Goal: Task Accomplishment & Management: Manage account settings

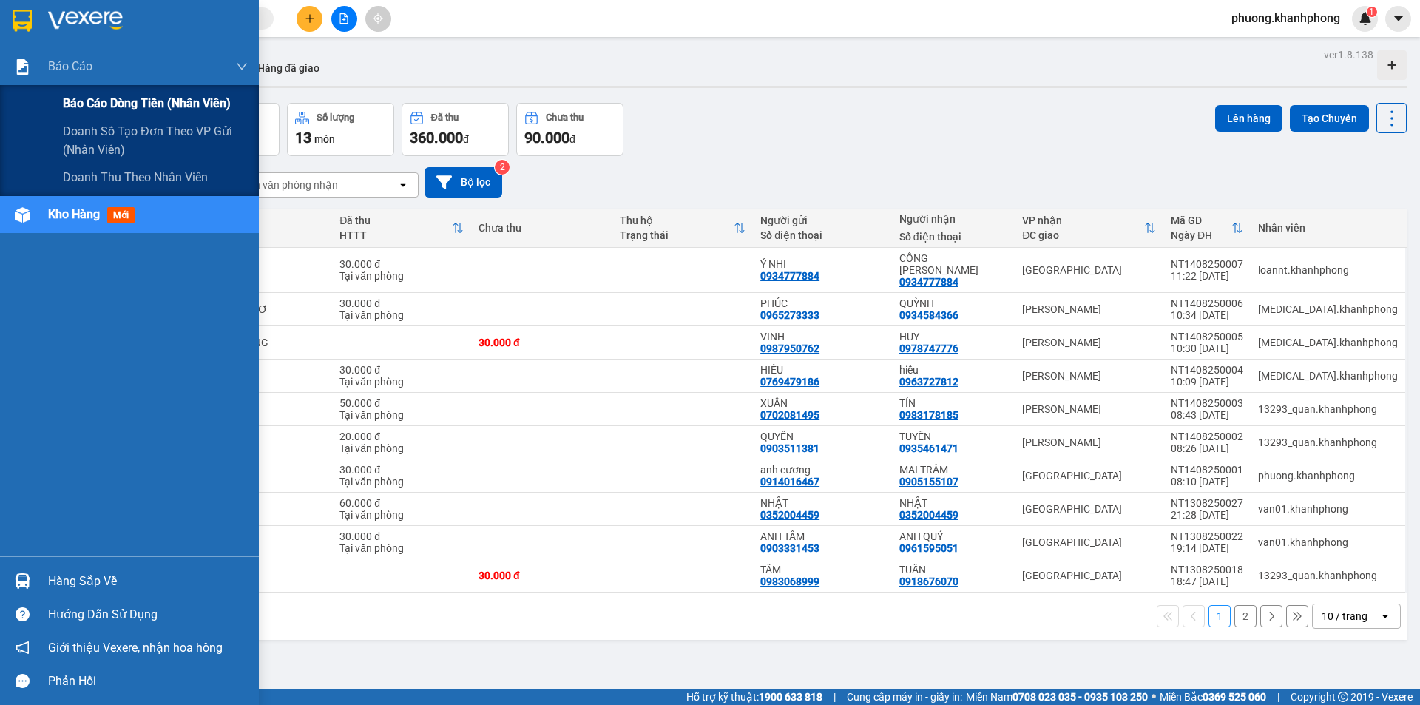
click at [109, 101] on span "Báo cáo dòng tiền (nhân viên)" at bounding box center [147, 103] width 168 height 18
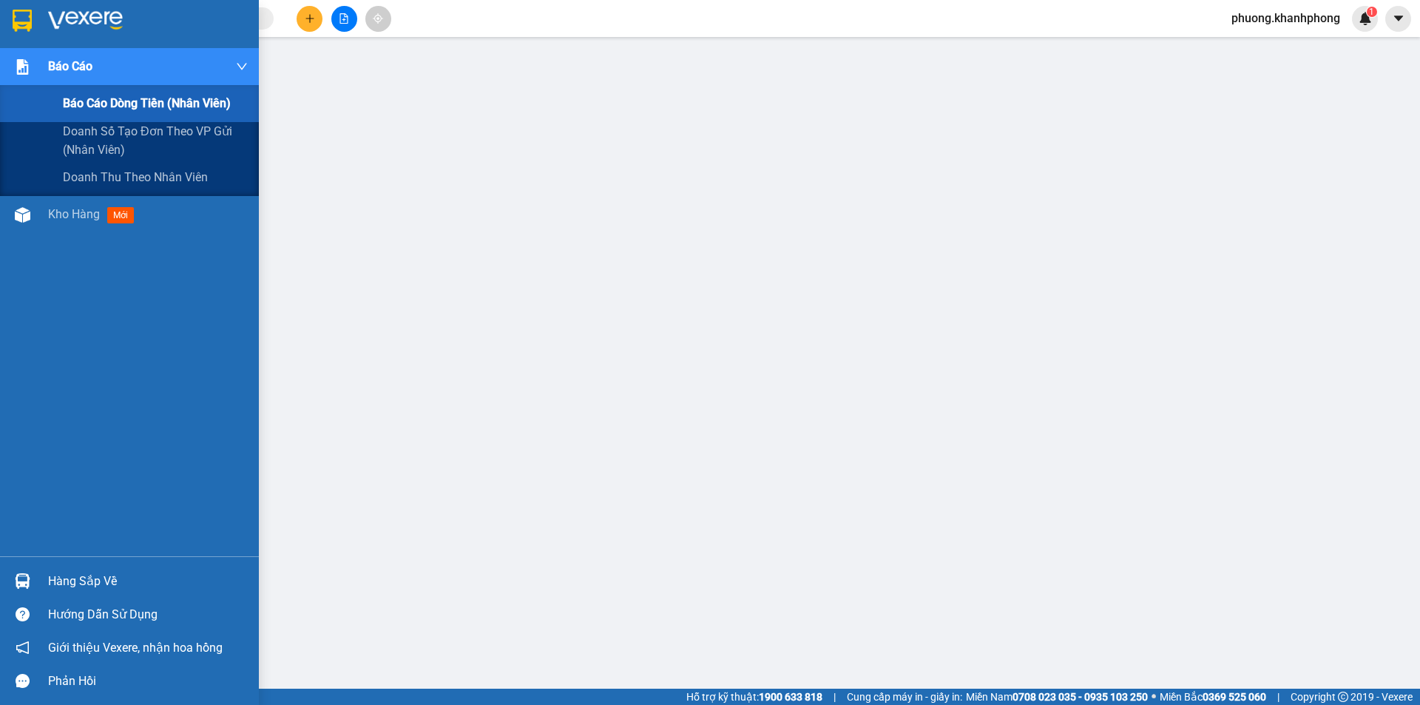
click at [95, 105] on span "Báo cáo dòng tiền (nhân viên)" at bounding box center [147, 103] width 168 height 18
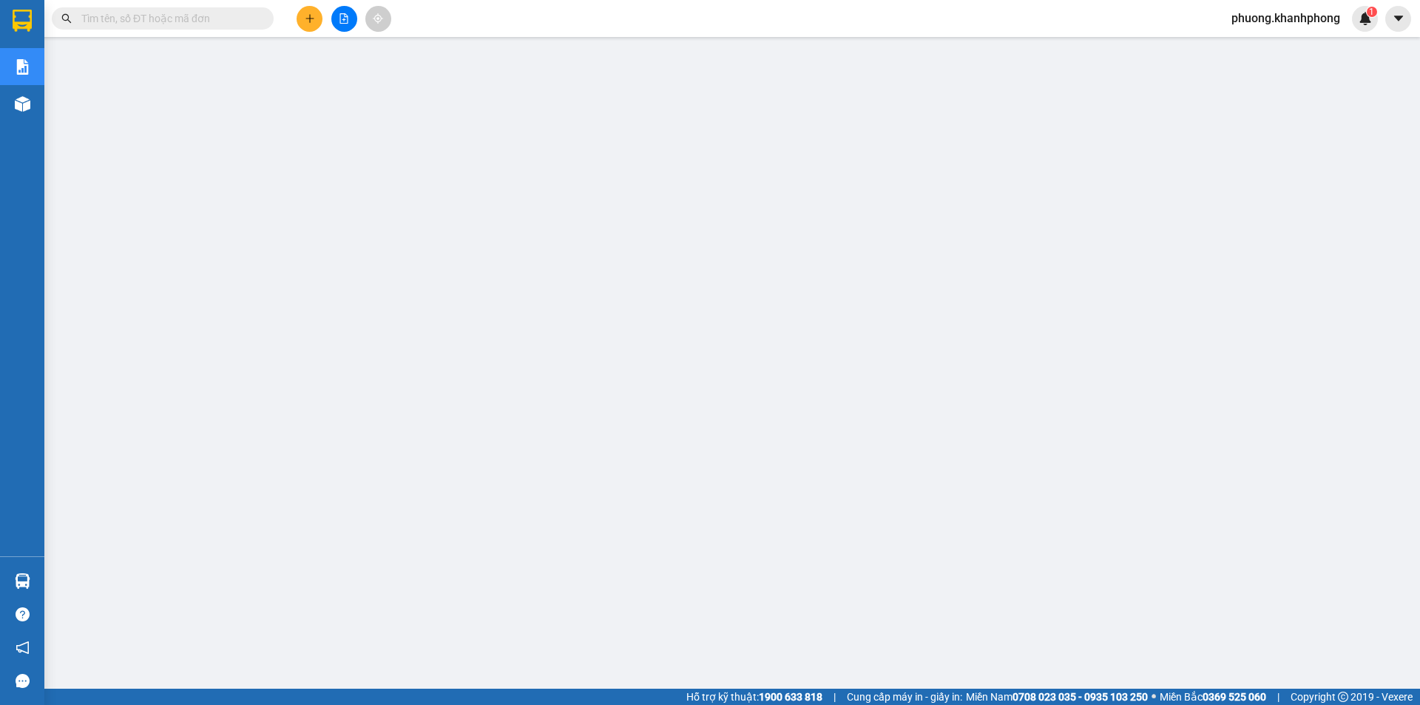
click at [1278, 15] on span "phuong.khanhphong" at bounding box center [1285, 18] width 132 height 18
click at [1260, 47] on span "Đăng xuất" at bounding box center [1290, 46] width 104 height 16
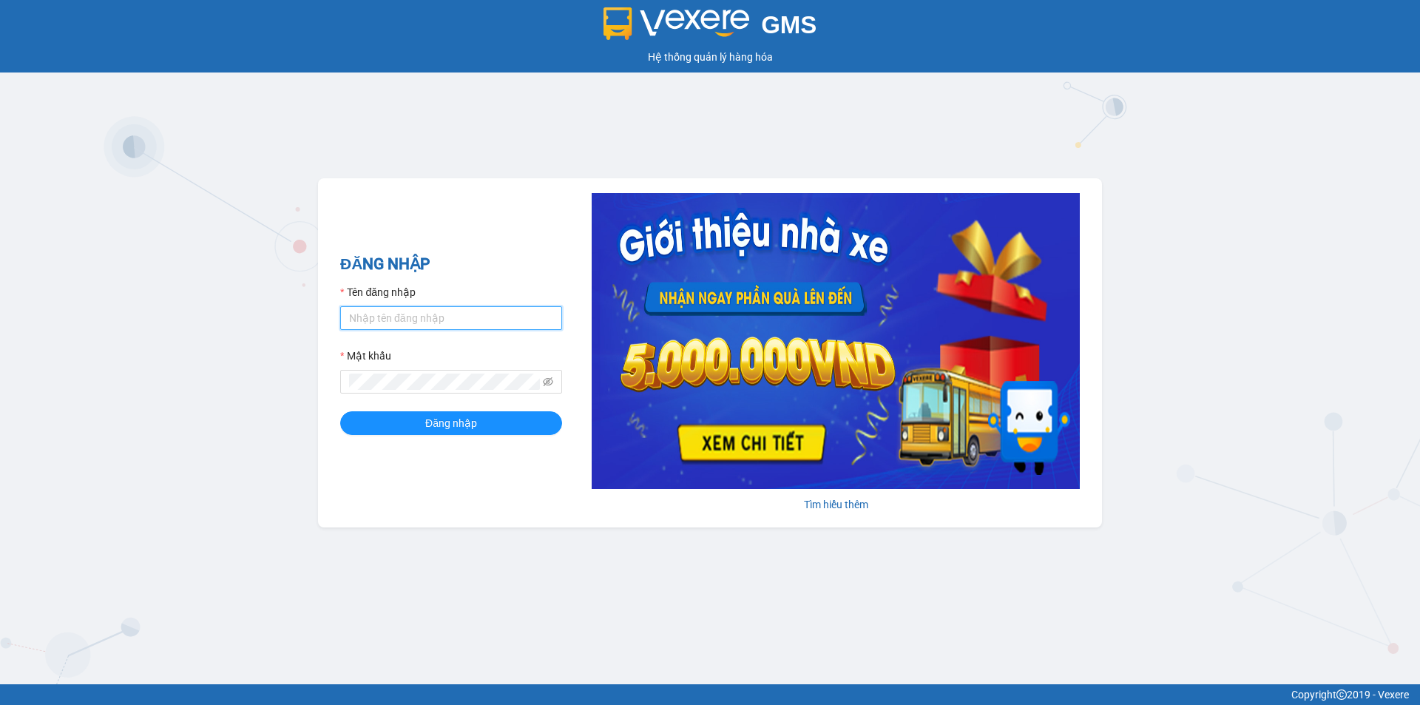
click at [470, 318] on input "Tên đăng nhập" at bounding box center [451, 318] width 222 height 24
type input "tien.khanhphong"
click at [340, 411] on button "Đăng nhập" at bounding box center [451, 423] width 222 height 24
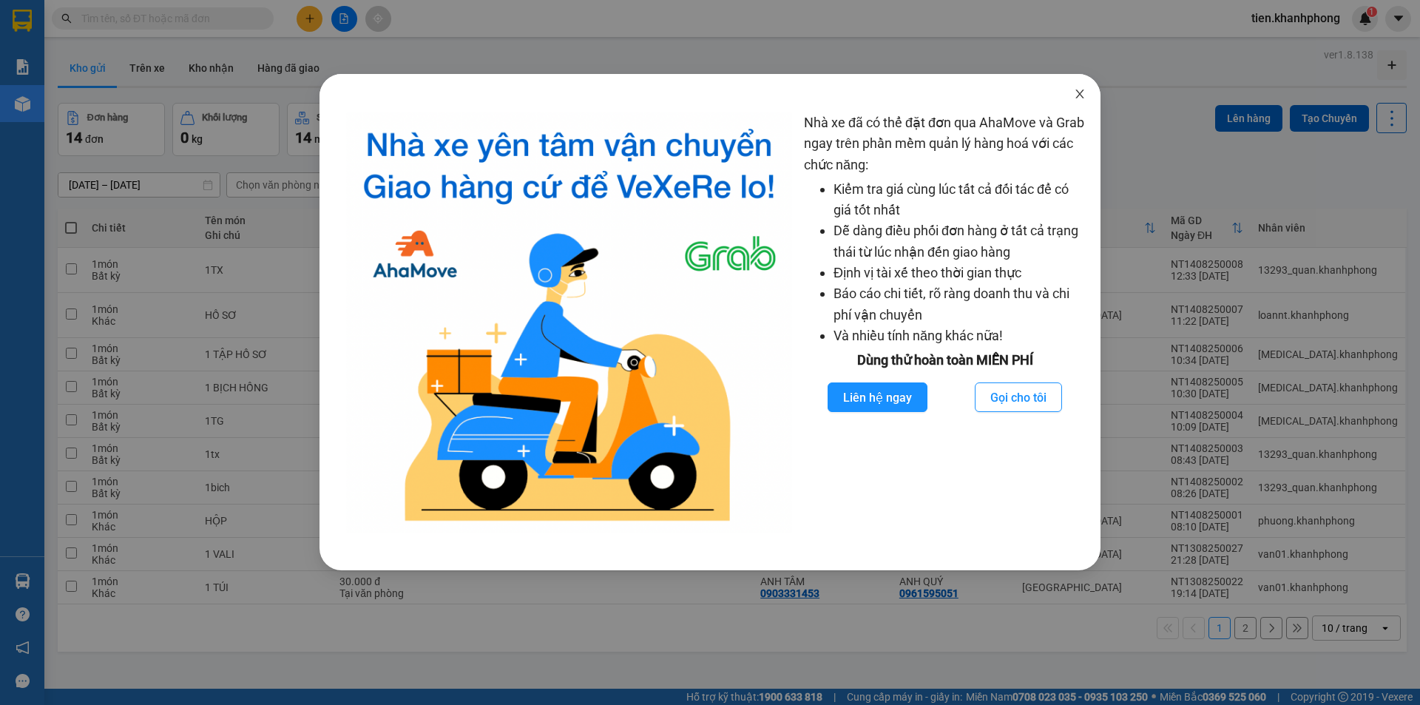
click at [1076, 92] on icon "close" at bounding box center [1080, 94] width 12 height 12
